Goal: Obtain resource: Obtain resource

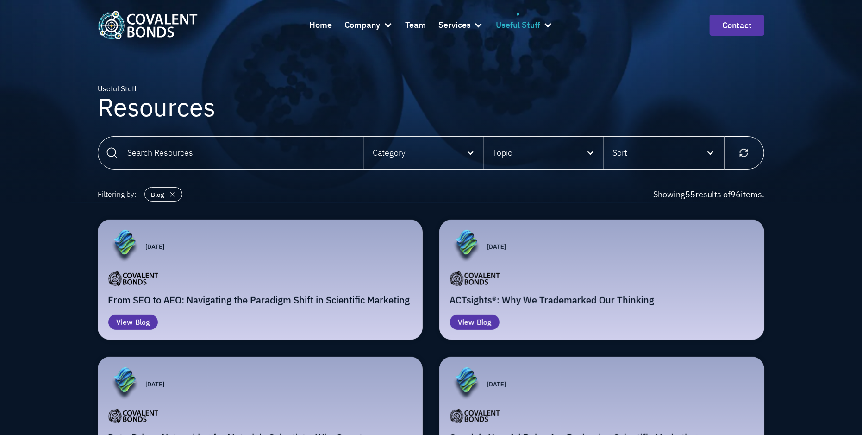
click at [545, 25] on div at bounding box center [547, 24] width 9 height 9
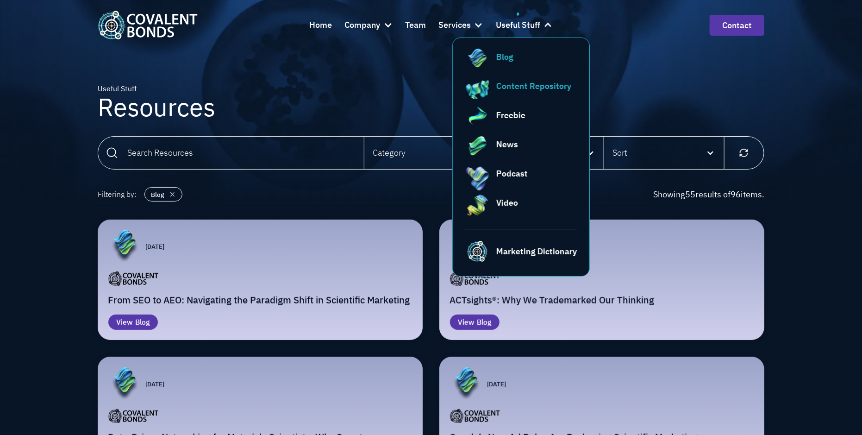
click at [546, 86] on div "Content Repository" at bounding box center [533, 86] width 75 height 12
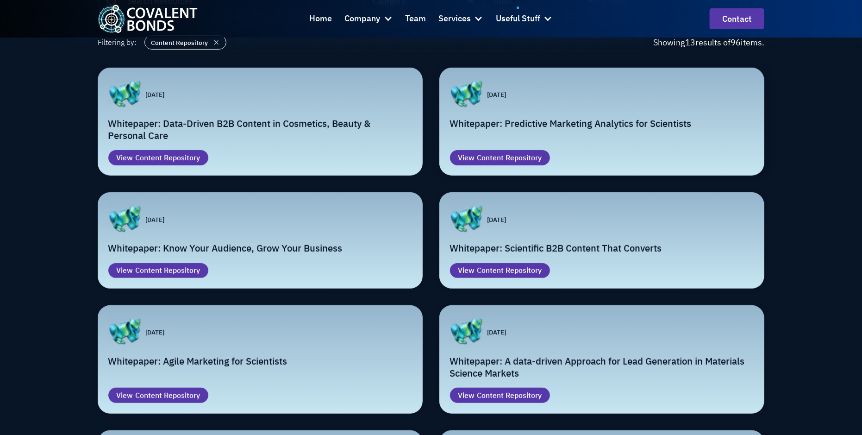
scroll to position [156, 0]
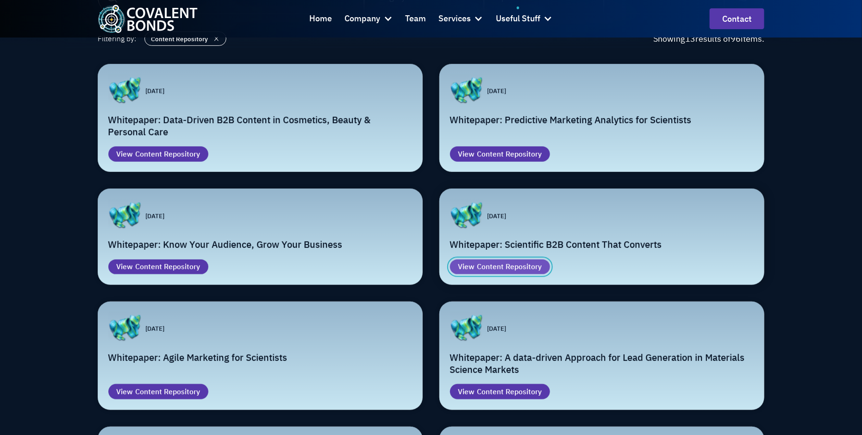
click at [517, 264] on div "Content Repository" at bounding box center [509, 266] width 65 height 11
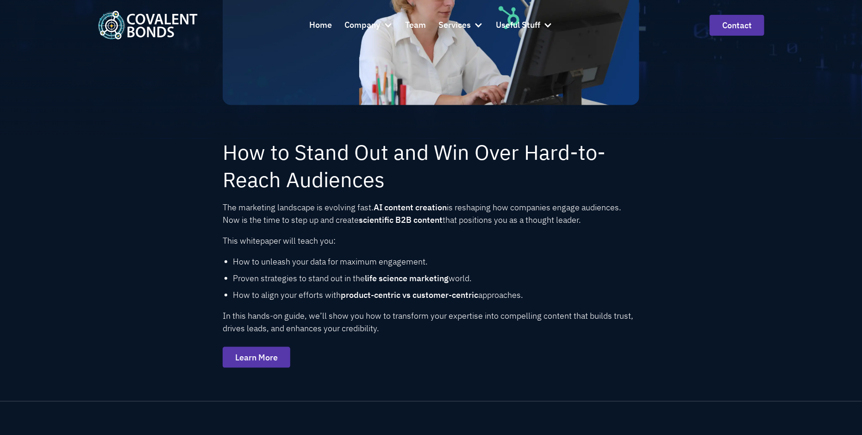
scroll to position [309, 0]
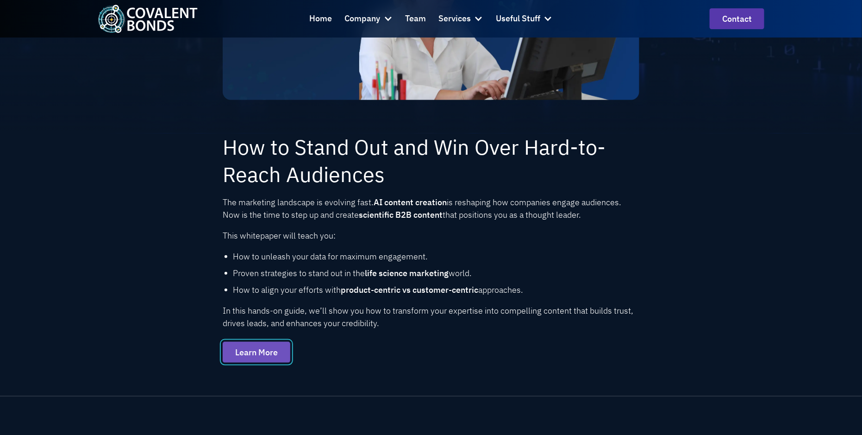
click at [267, 361] on link "Learn More" at bounding box center [257, 352] width 68 height 21
